Goal: Transaction & Acquisition: Subscribe to service/newsletter

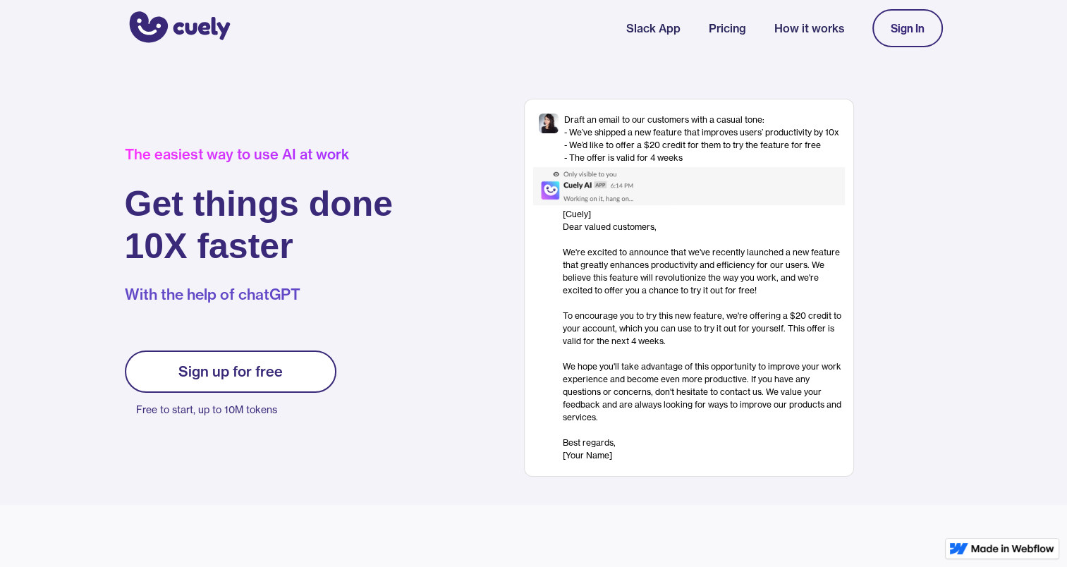
click at [236, 370] on div "Sign up for free" at bounding box center [230, 371] width 104 height 17
click at [280, 358] on link "Sign up for free" at bounding box center [230, 371] width 211 height 42
